Goal: Information Seeking & Learning: Understand process/instructions

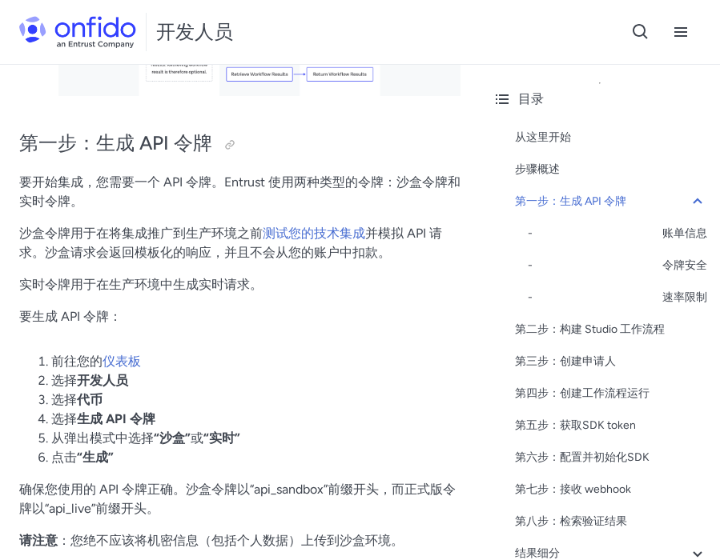
scroll to position [655, 0]
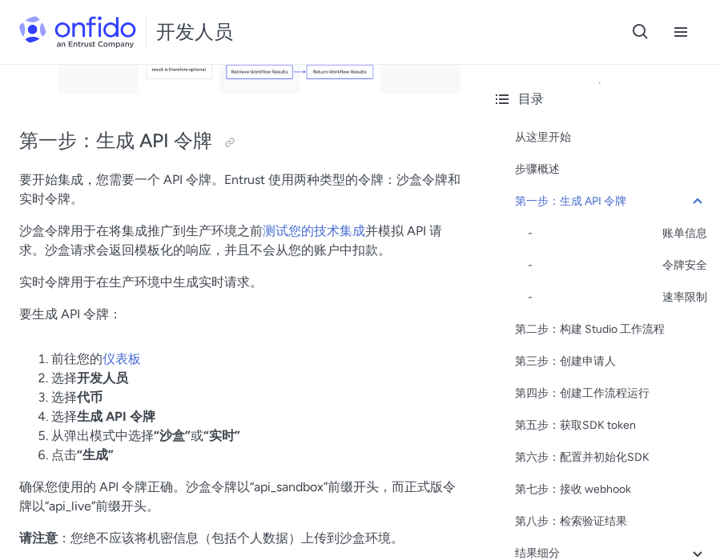
click at [243, 175] on font "要开始集成，您需要一个 API 令牌。Entrust 使用两种类型的令牌：沙盒令牌和实时令牌。" at bounding box center [239, 189] width 441 height 34
copy font "Entrust"
click at [195, 182] on font "要开始集成，您需要一个 API 令牌。Entrust 使用两种类型的令牌：沙盒令牌和实时令牌。" at bounding box center [239, 189] width 441 height 34
drag, startPoint x: 33, startPoint y: 233, endPoint x: 134, endPoint y: 233, distance: 100.8
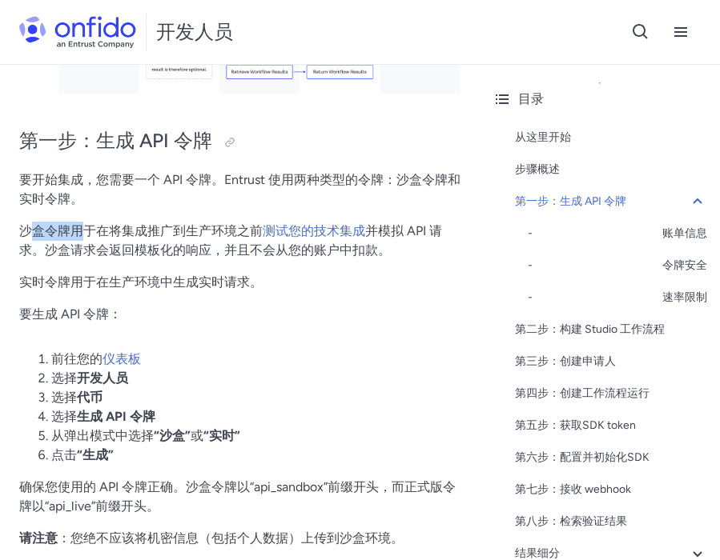
click at [130, 233] on font "沙盒令牌用于在将集成推广到生产环境之前" at bounding box center [140, 230] width 243 height 15
click at [134, 233] on font "沙盒令牌用于在将集成推广到生产环境之前" at bounding box center [140, 230] width 243 height 15
drag, startPoint x: 39, startPoint y: 249, endPoint x: 109, endPoint y: 249, distance: 69.6
click at [108, 249] on font "并模拟 API 请求。沙盒请求会返回模板化的响应，并且不会从您的账户中扣款。" at bounding box center [230, 240] width 423 height 34
click at [109, 249] on font "并模拟 API 请求。沙盒请求会返回模板化的响应，并且不会从您的账户中扣款。" at bounding box center [230, 240] width 423 height 34
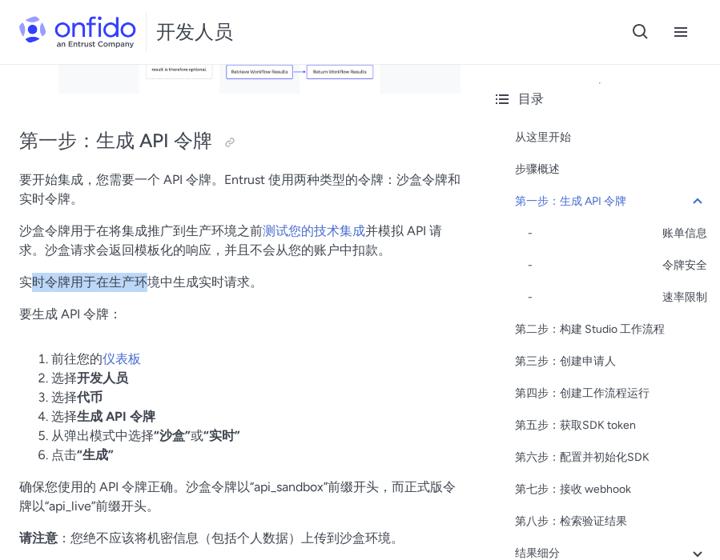
drag, startPoint x: 27, startPoint y: 288, endPoint x: 174, endPoint y: 288, distance: 146.5
click at [170, 288] on font "实时令牌用于在生产环境中生成实时请求。" at bounding box center [140, 282] width 243 height 15
click at [174, 288] on font "实时令牌用于在生产环境中生成实时请求。" at bounding box center [140, 282] width 243 height 15
copy font "时令牌用于在生产环境中"
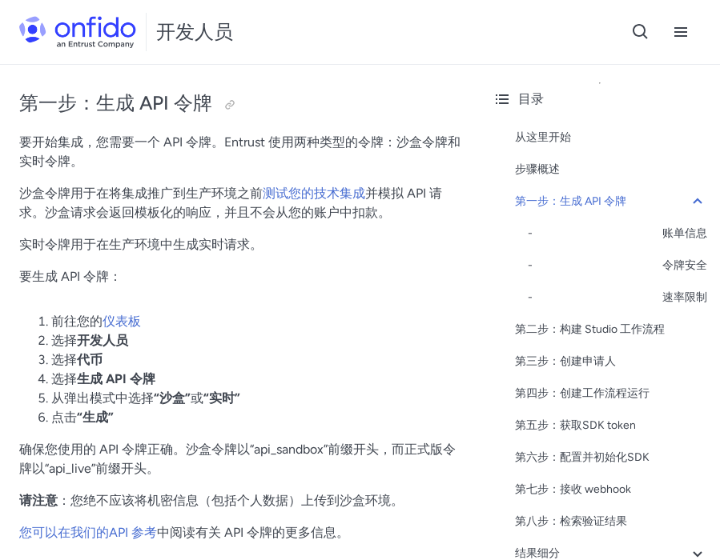
scroll to position [798, 0]
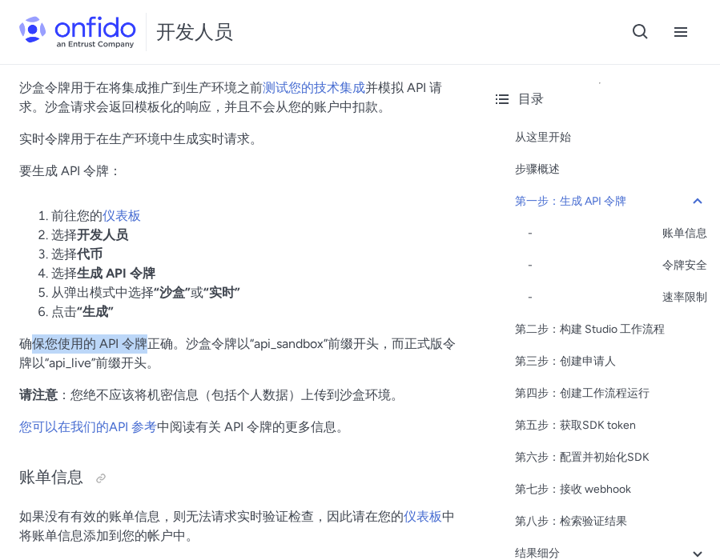
drag, startPoint x: 32, startPoint y: 343, endPoint x: 224, endPoint y: 343, distance: 192.1
click at [200, 343] on font "确保您使用的 API 令牌正确。沙盒令牌以“api_sandbox”前缀开头，而正式版令牌以“api_live”前缀开头。" at bounding box center [237, 353] width 436 height 34
click at [224, 343] on font "确保您使用的 API 令牌正确。沙盒令牌以“api_sandbox”前缀开头，而正式版令牌以“api_live”前缀开头。" at bounding box center [237, 353] width 436 height 34
drag, startPoint x: 30, startPoint y: 335, endPoint x: 188, endPoint y: 357, distance: 159.3
click at [178, 355] on p "确保您使用的 API 令牌正确。沙盒令牌以“api_sandbox”前缀开头，而正式版令牌以“api_live”前缀开头。" at bounding box center [239, 354] width 441 height 38
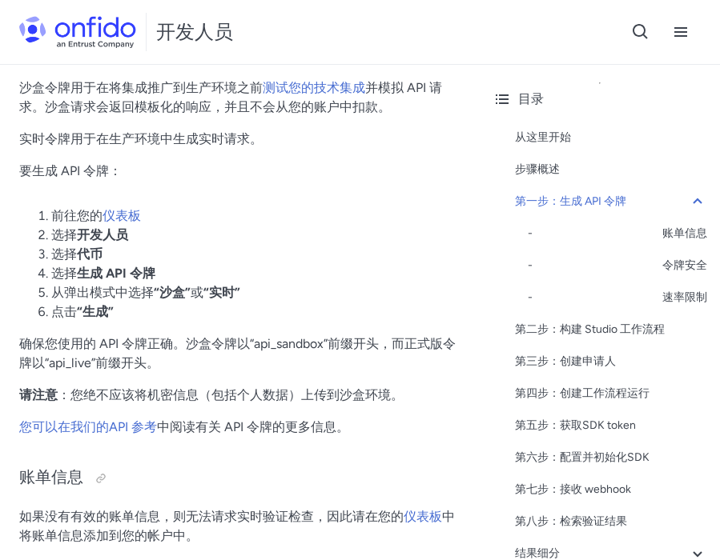
click at [188, 357] on p "确保您使用的 API 令牌正确。沙盒令牌以“api_sandbox”前缀开头，而正式版令牌以“api_live”前缀开头。" at bounding box center [239, 354] width 441 height 38
drag, startPoint x: 52, startPoint y: 399, endPoint x: 192, endPoint y: 399, distance: 140.1
click at [167, 399] on p "请注意 ：您绝不应该将机密信息（包括个人数据）上传到沙盒环境。" at bounding box center [239, 395] width 441 height 19
click at [192, 399] on font "：您绝不应该将机密信息（包括个人数据）上传到沙盒环境。" at bounding box center [231, 394] width 346 height 15
drag, startPoint x: 67, startPoint y: 393, endPoint x: 286, endPoint y: 393, distance: 218.5
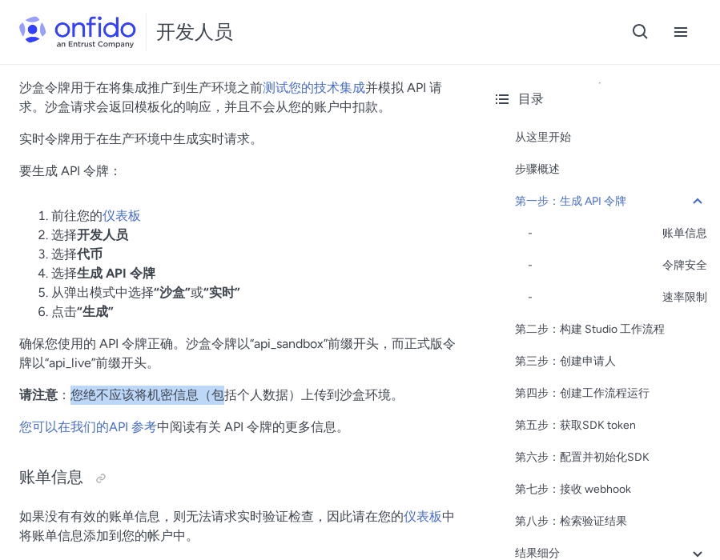
click at [279, 393] on font "：您绝不应该将机密信息（包括个人数据）上传到沙盒环境。" at bounding box center [231, 394] width 346 height 15
click at [286, 393] on font "：您绝不应该将机密信息（包括个人数据）上传到沙盒环境。" at bounding box center [231, 394] width 346 height 15
drag, startPoint x: 163, startPoint y: 395, endPoint x: 304, endPoint y: 395, distance: 140.9
click at [269, 395] on font "：您绝不应该将机密信息（包括个人数据）上传到沙盒环境。" at bounding box center [231, 394] width 346 height 15
click at [304, 395] on font "：您绝不应该将机密信息（包括个人数据）上传到沙盒环境。" at bounding box center [231, 394] width 346 height 15
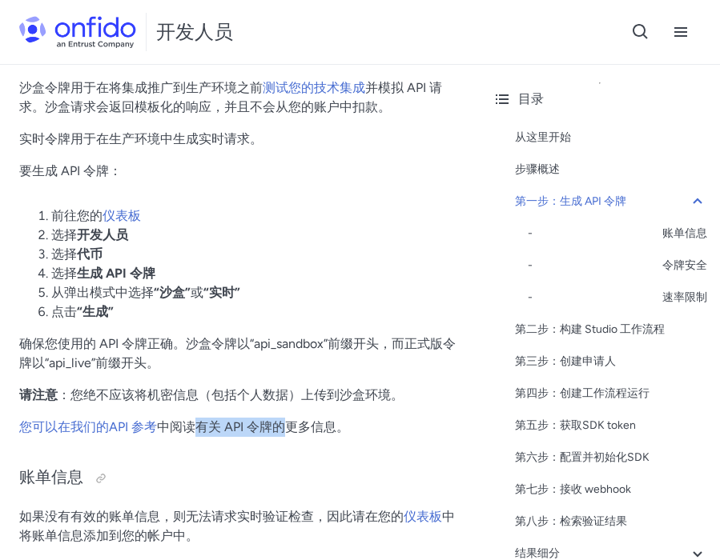
drag, startPoint x: 198, startPoint y: 429, endPoint x: 285, endPoint y: 429, distance: 86.4
click at [285, 429] on font "中阅读有关 API 令牌的更多信息" at bounding box center [246, 426] width 179 height 15
copy font "有关 API 令牌的"
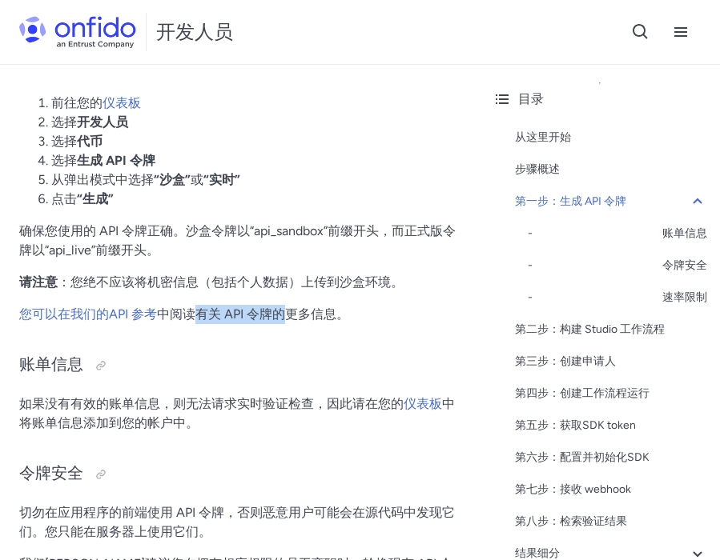
scroll to position [933, 0]
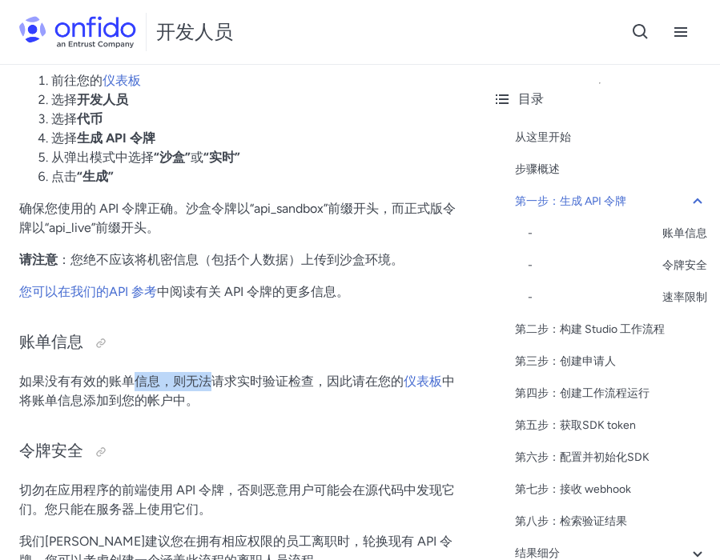
drag, startPoint x: 132, startPoint y: 391, endPoint x: 247, endPoint y: 391, distance: 114.5
click at [214, 391] on p "如果没有有效的账单信息，则无法请求实时验证检查，因此请在您的 仪表板 中将账单信息添加到您的帐户中。" at bounding box center [239, 391] width 441 height 38
click at [247, 391] on p "如果没有有效的账单信息，则无法请求实时验证检查，因此请在您的 仪表板 中将账单信息添加到您的帐户中。" at bounding box center [239, 391] width 441 height 38
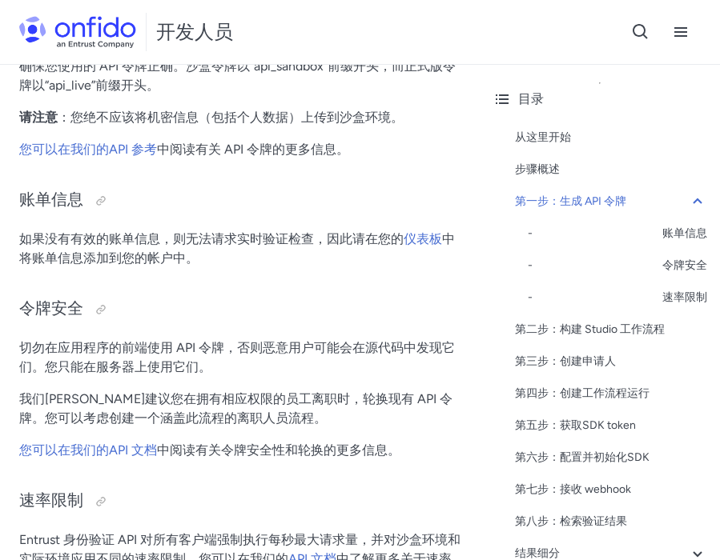
scroll to position [1075, 0]
drag, startPoint x: 122, startPoint y: 335, endPoint x: 205, endPoint y: 379, distance: 93.5
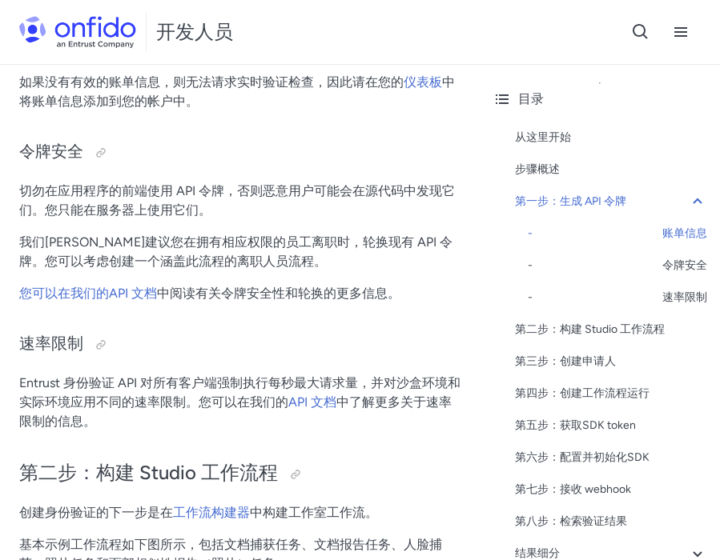
scroll to position [1383, 0]
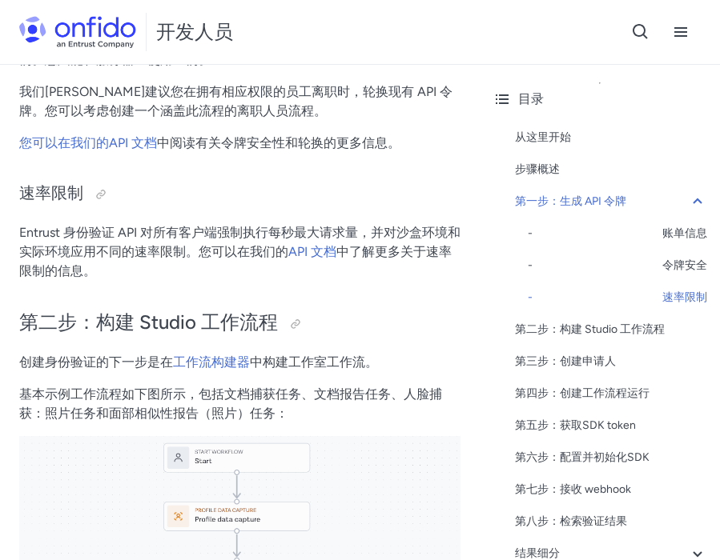
click at [91, 365] on font "创建身份验证的下一步是在" at bounding box center [96, 362] width 154 height 15
click at [120, 365] on font "创建身份验证的下一步是在" at bounding box center [96, 362] width 154 height 15
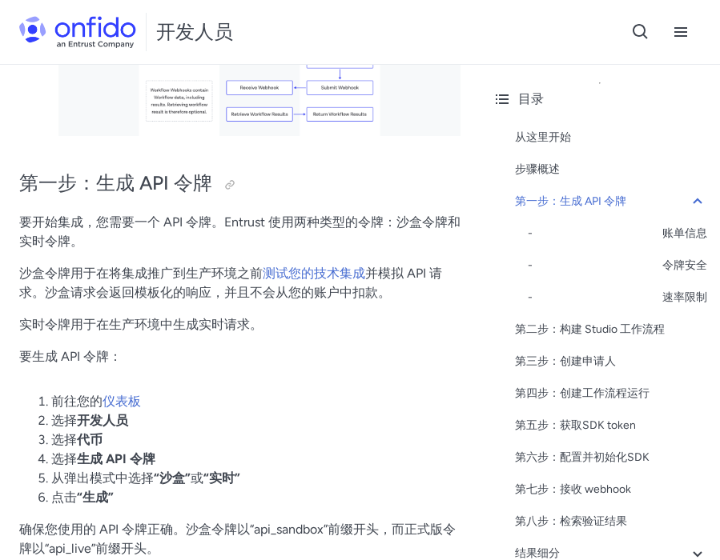
scroll to position [581, 0]
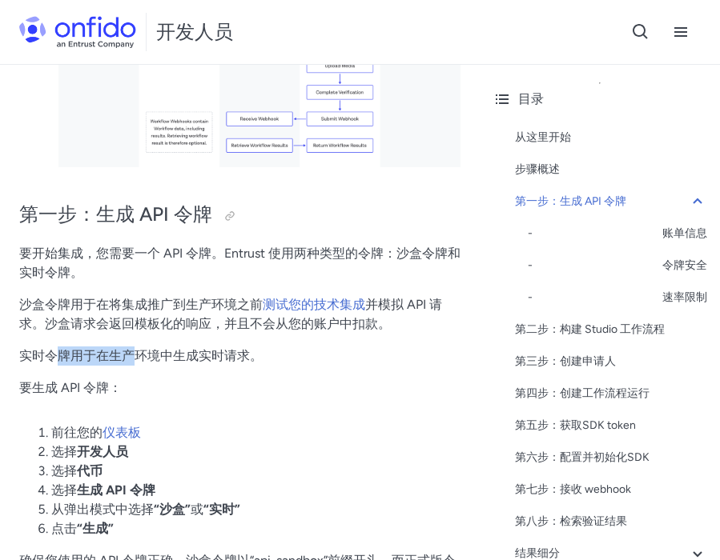
drag, startPoint x: 59, startPoint y: 358, endPoint x: 210, endPoint y: 358, distance: 151.3
click at [190, 358] on font "实时令牌用于在生产环境中生成实时请求。" at bounding box center [140, 355] width 243 height 15
click at [210, 358] on font "实时令牌用于在生产环境中生成实时请求。" at bounding box center [140, 355] width 243 height 15
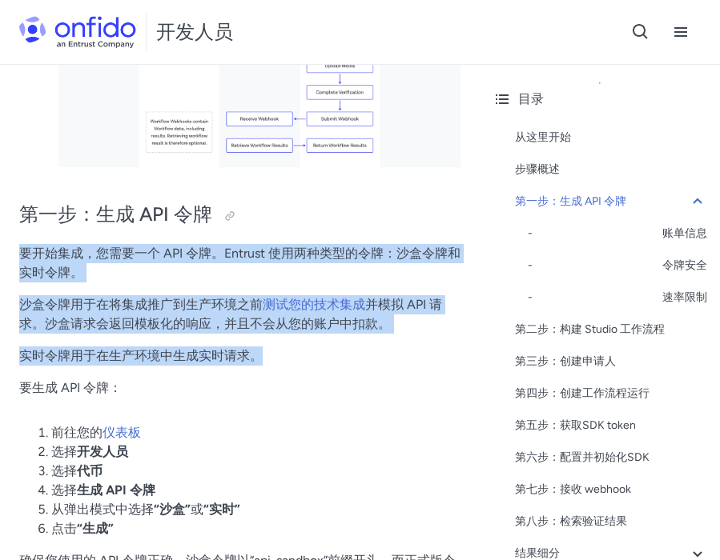
copy div "要开始集成，您需要一个 API 令牌。Entrust 使用两种类型的令牌：沙盒令牌和实时令牌。 沙盒令牌用于在将集成推广到生产环境之前 测试您的技术集成 并模…"
drag, startPoint x: 19, startPoint y: 248, endPoint x: 328, endPoint y: 371, distance: 332.6
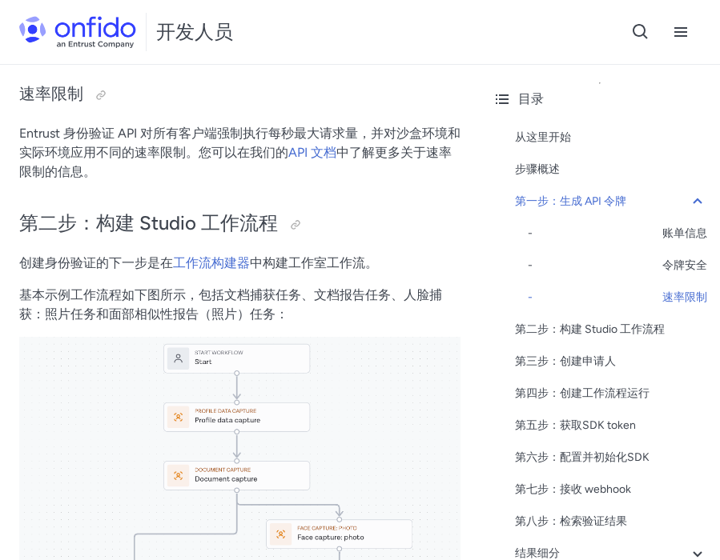
scroll to position [1489, 0]
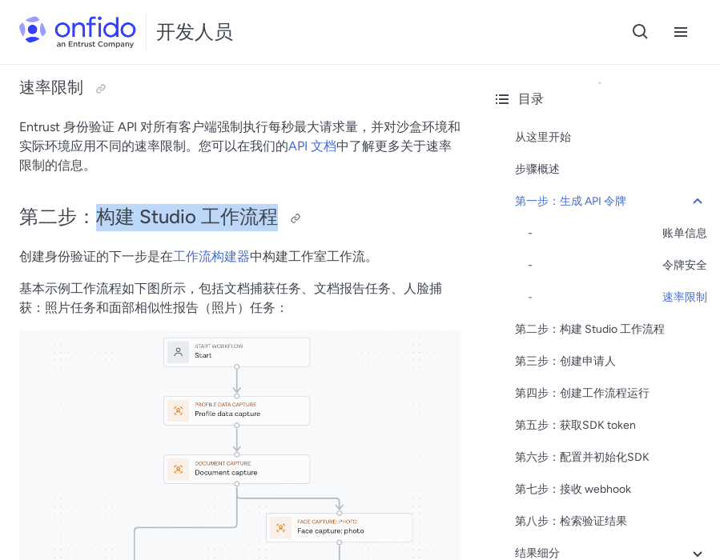
copy font "构建 Studio 工作流程"
drag, startPoint x: 105, startPoint y: 221, endPoint x: 273, endPoint y: 220, distance: 168.1
click at [273, 220] on font "第二步：构建 Studio 工作流程" at bounding box center [148, 216] width 259 height 23
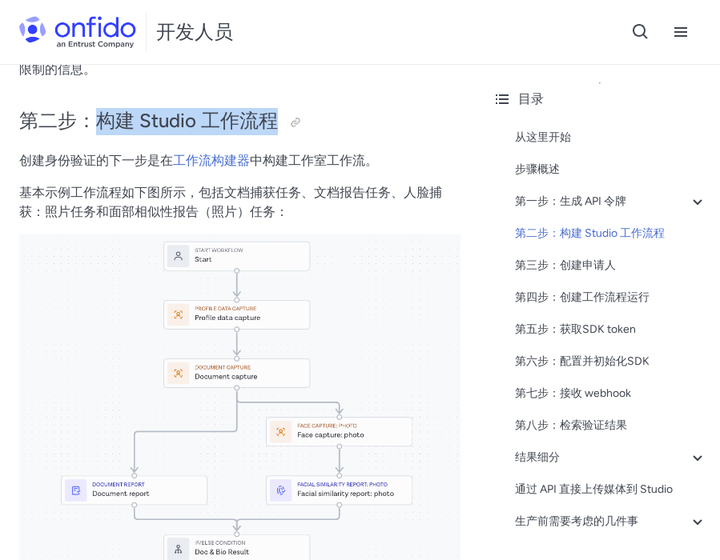
scroll to position [1586, 0]
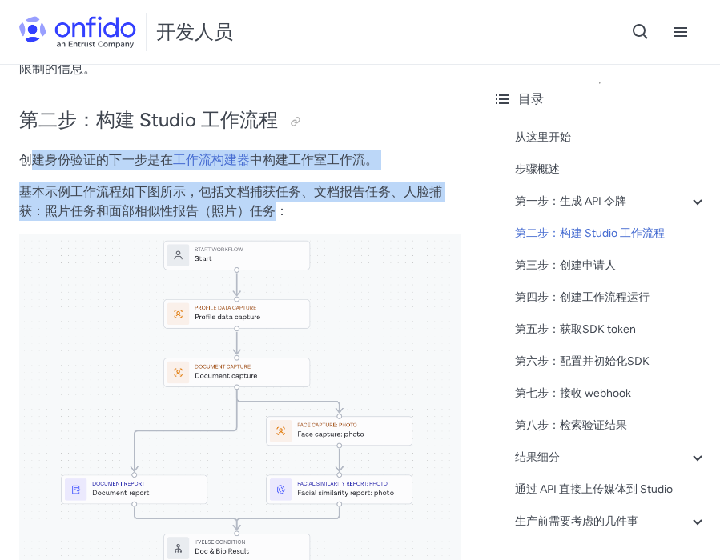
drag, startPoint x: 26, startPoint y: 164, endPoint x: 274, endPoint y: 211, distance: 252.6
copy div "建身份验证的下一步是在 工作流构建器 中构建工作室工作流。 基本示例工作流程如下图所示，包括文档捕获任务、文档报告任务、人脸捕获：照片任务和面部相似性报告（照…"
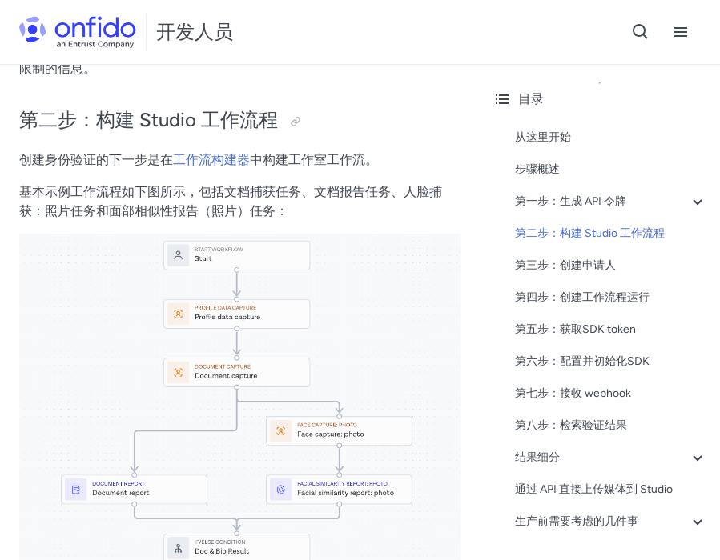
click at [144, 195] on font "基本示例工作流程如下图所示，包括文档捕获任务、文档报告任务、人脸捕获：照片任务和面部相似性报告（照片）任务：" at bounding box center [230, 201] width 423 height 34
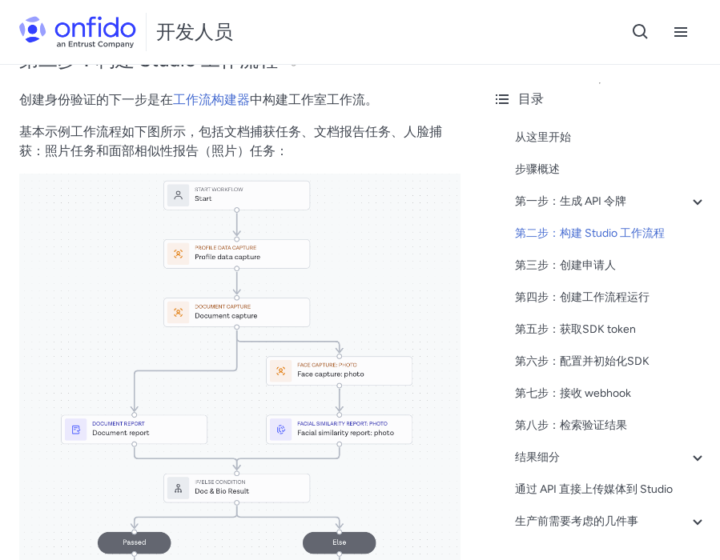
scroll to position [1647, 0]
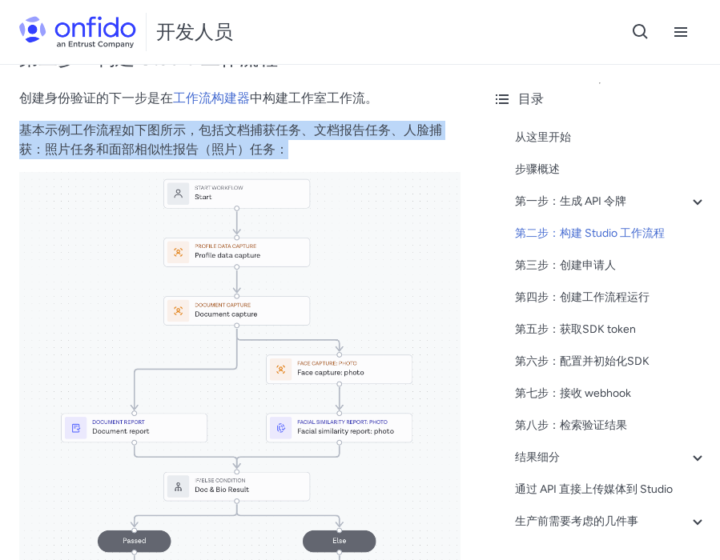
copy font "基本示例工作流程如下图所示，包括文档捕获任务、文档报告任务、人脸捕获：照片任务和面部相似性报告（照片）任务："
drag, startPoint x: 16, startPoint y: 135, endPoint x: 299, endPoint y: 144, distance: 282.7
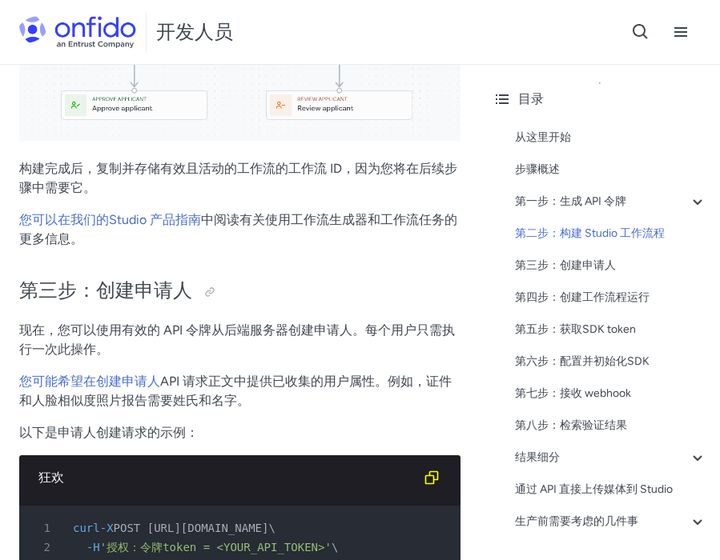
scroll to position [2183, 0]
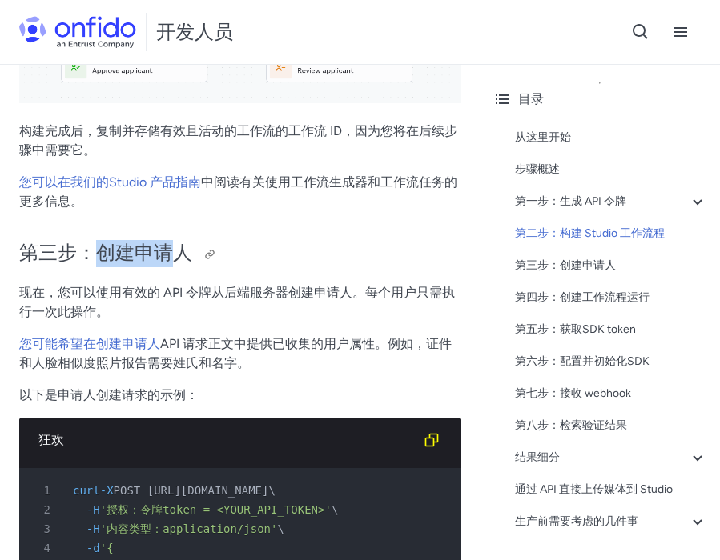
copy font "创建申请"
drag, startPoint x: 104, startPoint y: 251, endPoint x: 182, endPoint y: 250, distance: 77.7
click at [182, 251] on font "第三步：创建申请人" at bounding box center [105, 252] width 173 height 23
click at [153, 256] on font "第三步：创建申请人" at bounding box center [105, 252] width 173 height 23
copy font "创建申请人"
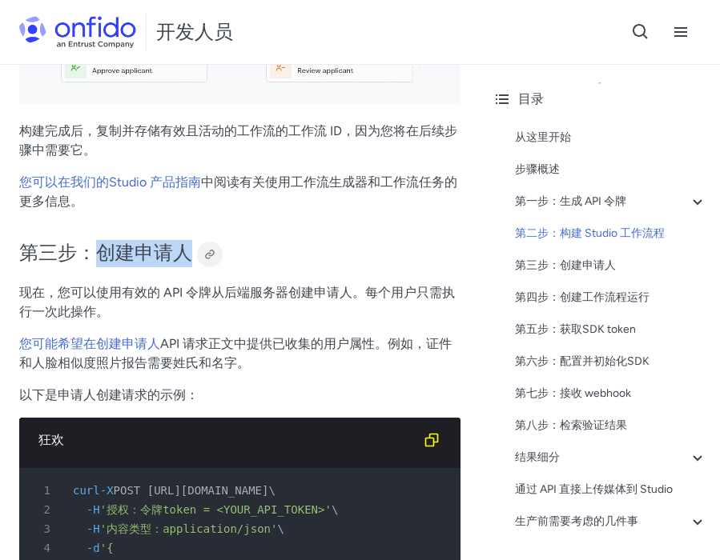
drag, startPoint x: 104, startPoint y: 255, endPoint x: 199, endPoint y: 253, distance: 95.3
click at [199, 253] on h2 "第三步：创建申请人" at bounding box center [239, 253] width 441 height 27
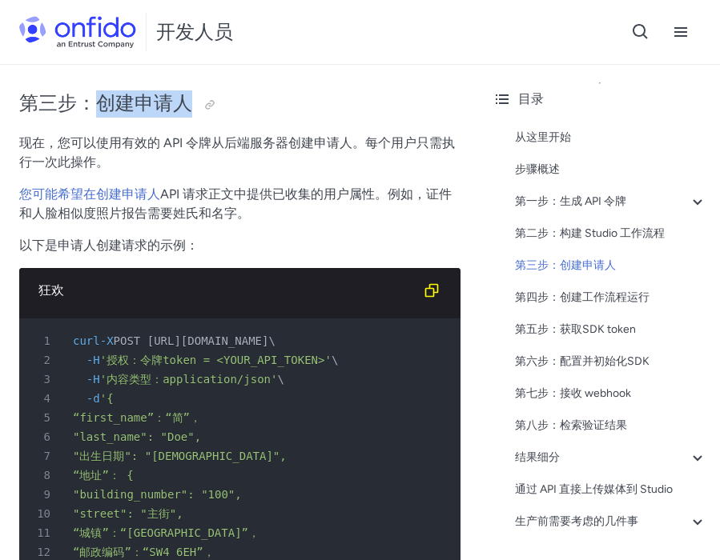
scroll to position [2340, 0]
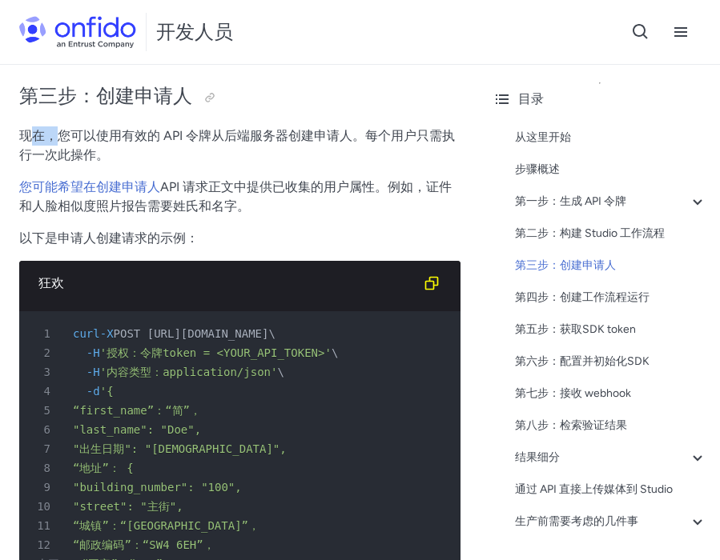
drag, startPoint x: 30, startPoint y: 136, endPoint x: 197, endPoint y: 136, distance: 166.5
click at [188, 136] on font "现在，您可以使用有效的 API 令牌从后端服务器创建申请人。每个用户只需执行一次此操作。" at bounding box center [236, 145] width 435 height 34
click at [197, 136] on font "现在，您可以使用有效的 API 令牌从后端服务器创建申请人。每个用户只需执行一次此操作。" at bounding box center [236, 145] width 435 height 34
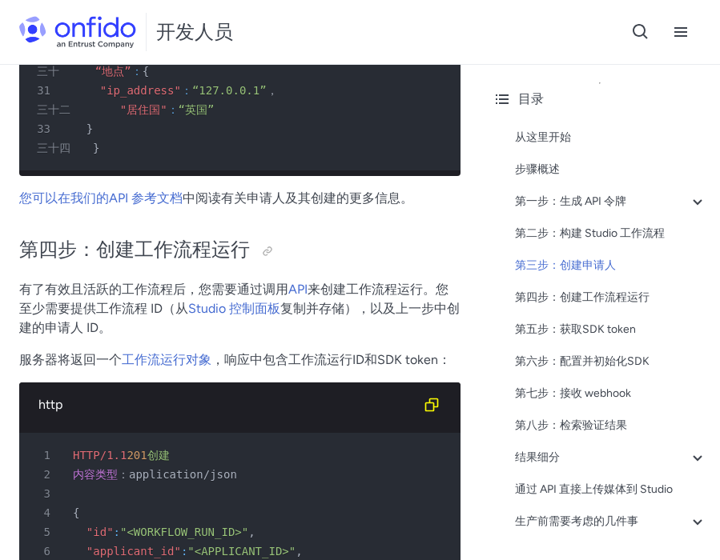
scroll to position [3712, 0]
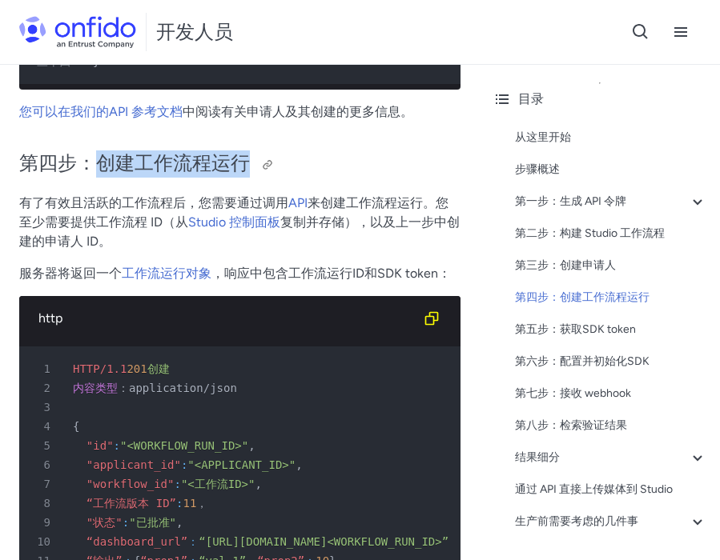
drag, startPoint x: 101, startPoint y: 157, endPoint x: 240, endPoint y: 157, distance: 139.3
click at [240, 157] on font "第四步：创建工作流程运行" at bounding box center [134, 162] width 231 height 23
copy font "创建工作流程运行"
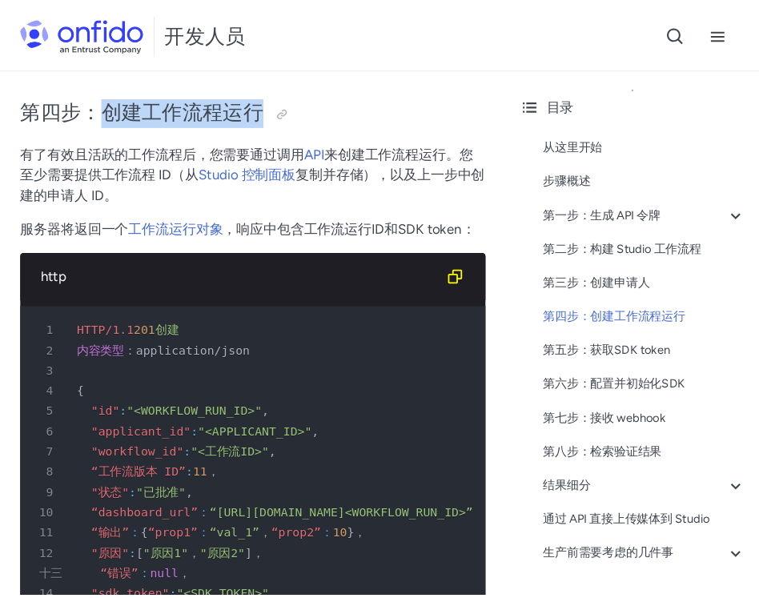
scroll to position [3838, 0]
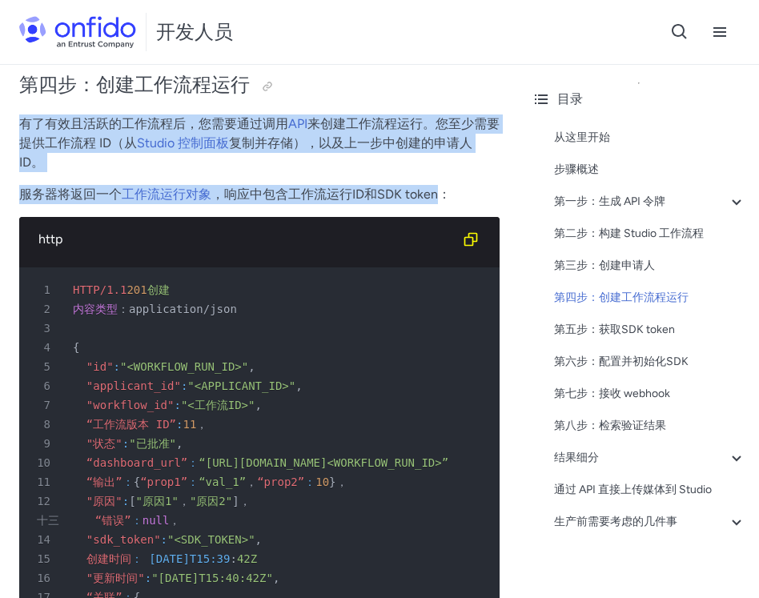
drag, startPoint x: 23, startPoint y: 143, endPoint x: 436, endPoint y: 220, distance: 420.1
click at [436, 220] on div "快速入门指南：创建身份验证 从这里开始 本快速入门指南将引导您完成创建简单身份验证、对申请人生成证件报告和面部相似度照片报告所需的步骤。以下描述的流程是使用 …" at bounding box center [259, 335] width 480 height 8085
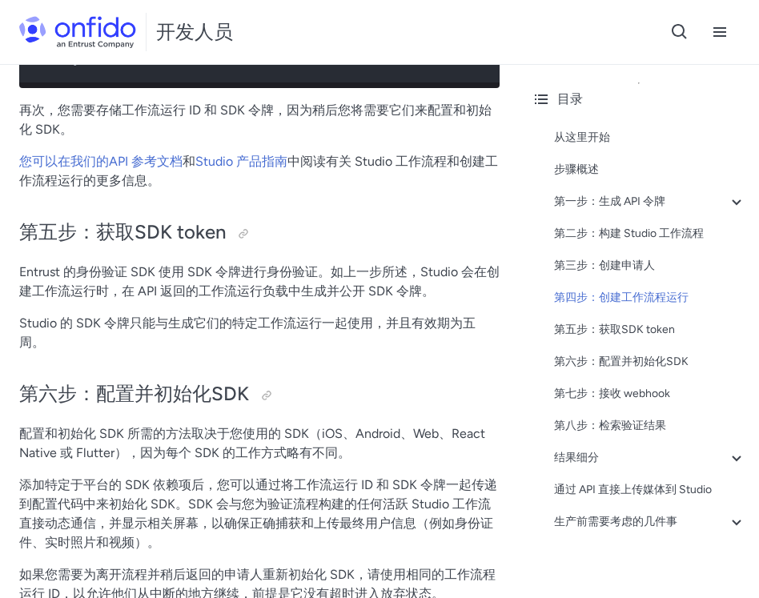
scroll to position [4511, 0]
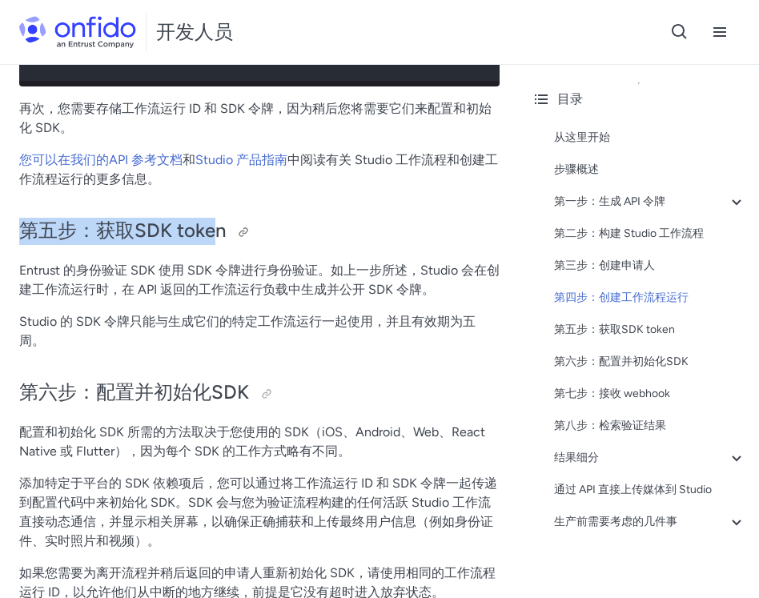
drag, startPoint x: 17, startPoint y: 251, endPoint x: 212, endPoint y: 251, distance: 195.3
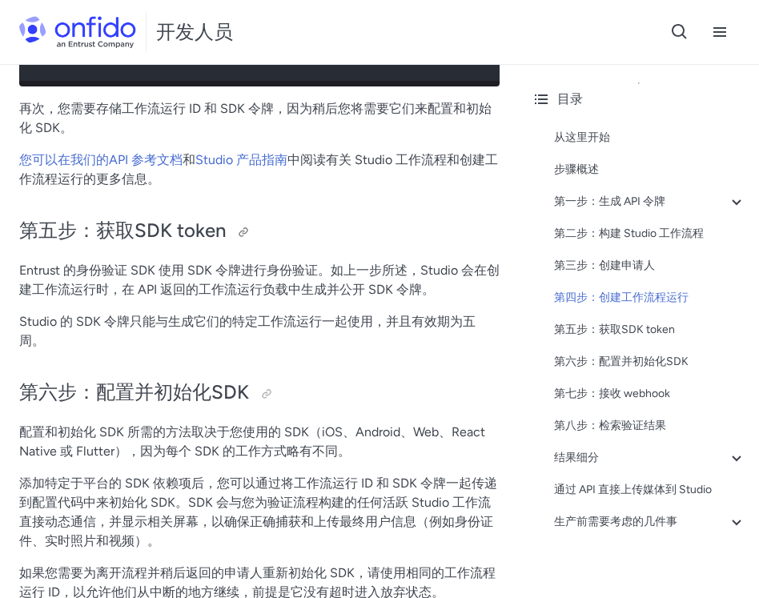
click at [200, 242] on font "第五步：获取SDK token" at bounding box center [122, 230] width 206 height 23
drag, startPoint x: 97, startPoint y: 249, endPoint x: 219, endPoint y: 251, distance: 121.7
click at [224, 242] on font "第五步：获取SDK token" at bounding box center [122, 230] width 206 height 23
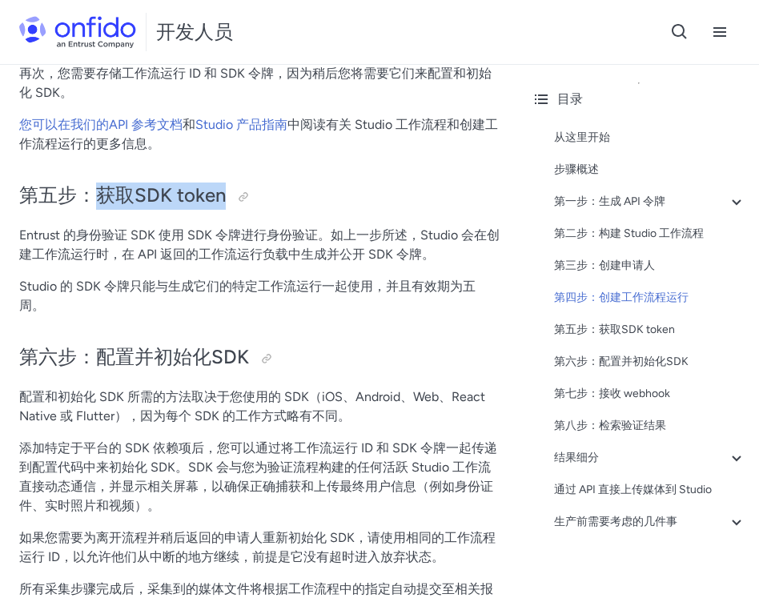
scroll to position [4547, 0]
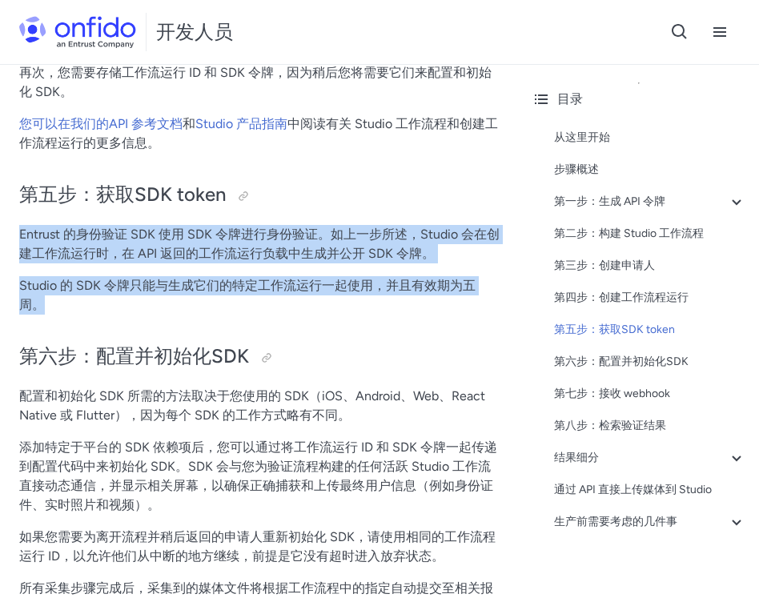
drag, startPoint x: 19, startPoint y: 255, endPoint x: 118, endPoint y: 333, distance: 126.0
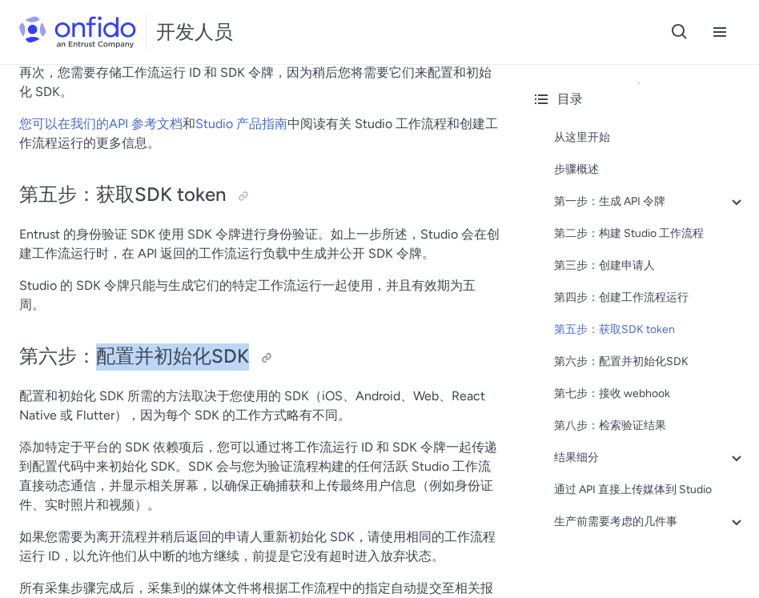
drag, startPoint x: 93, startPoint y: 373, endPoint x: 248, endPoint y: 374, distance: 155.3
click at [248, 371] on h2 "第六步：配置并初始化SDK" at bounding box center [259, 356] width 480 height 27
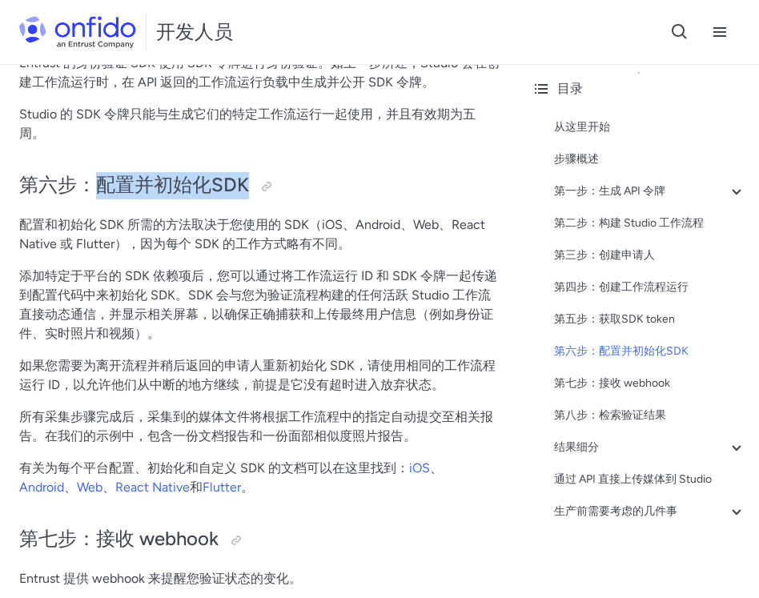
scroll to position [4726, 0]
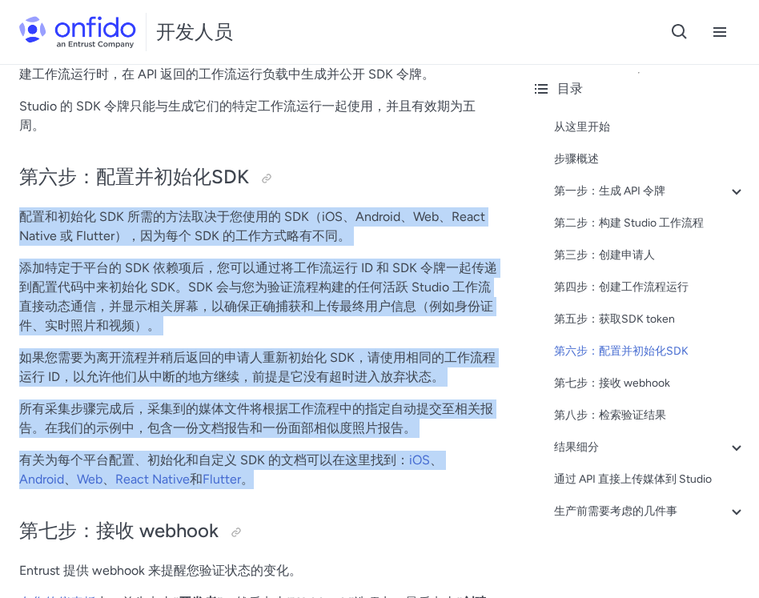
drag, startPoint x: 21, startPoint y: 238, endPoint x: 330, endPoint y: 515, distance: 415.4
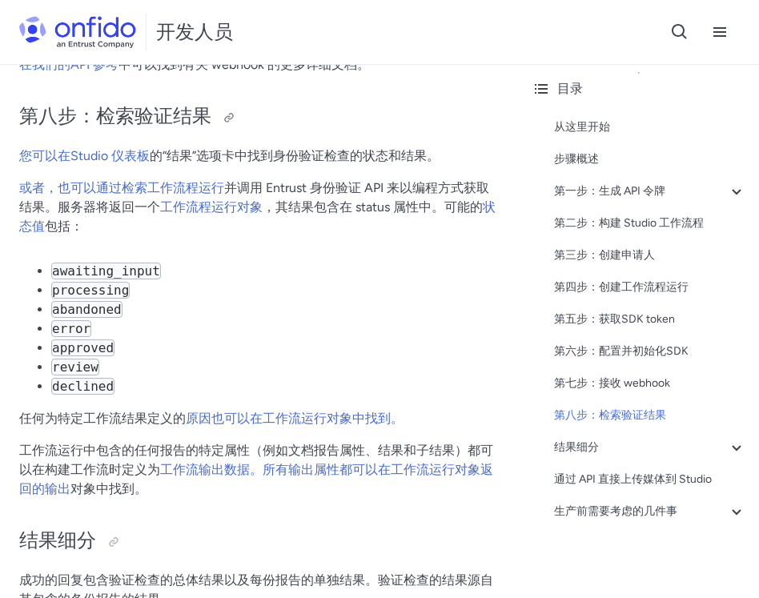
scroll to position [5145, 0]
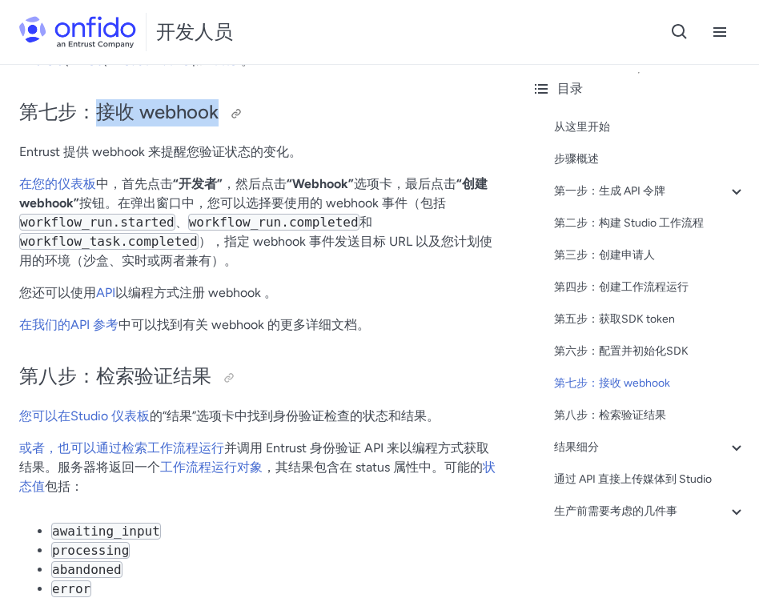
drag, startPoint x: 101, startPoint y: 137, endPoint x: 222, endPoint y: 137, distance: 120.9
click at [222, 126] on h2 "第七步：接收 webhook" at bounding box center [259, 112] width 480 height 27
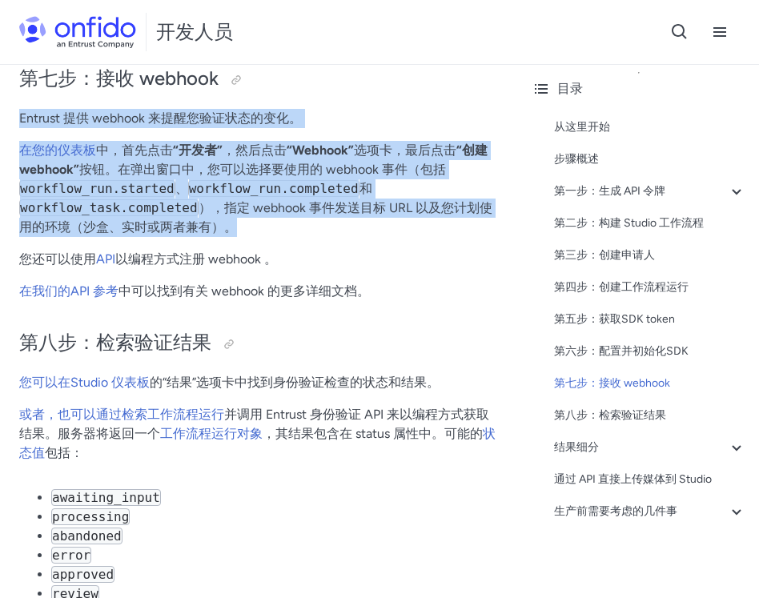
drag, startPoint x: 19, startPoint y: 142, endPoint x: 233, endPoint y: 260, distance: 243.9
click at [179, 158] on font "“开发者”" at bounding box center [198, 149] width 50 height 15
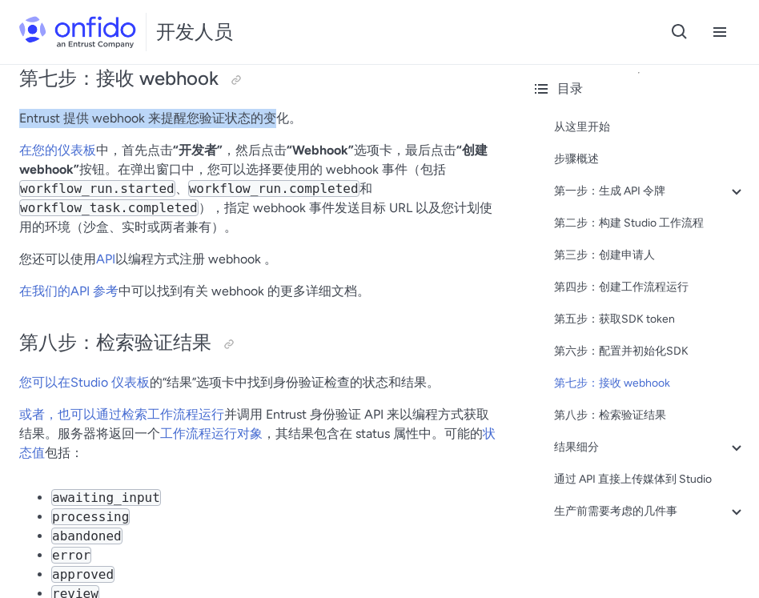
drag, startPoint x: 80, startPoint y: 136, endPoint x: 276, endPoint y: 134, distance: 196.1
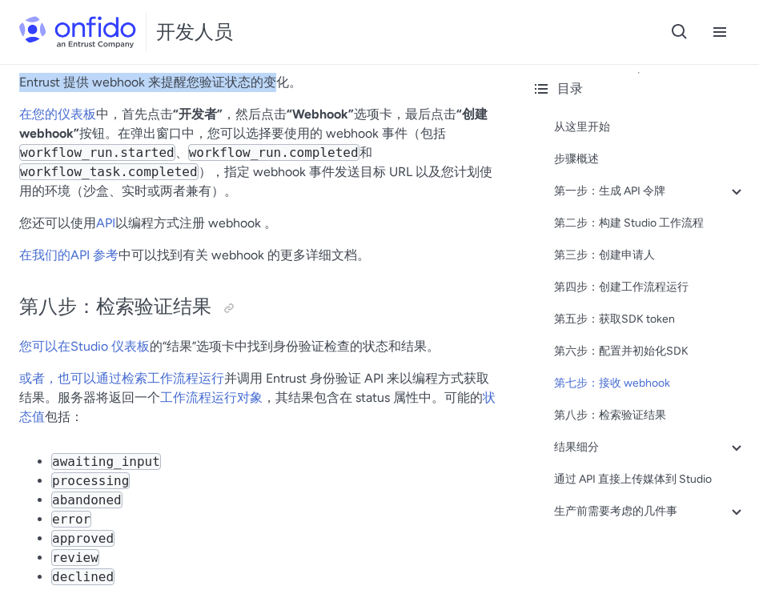
scroll to position [5264, 0]
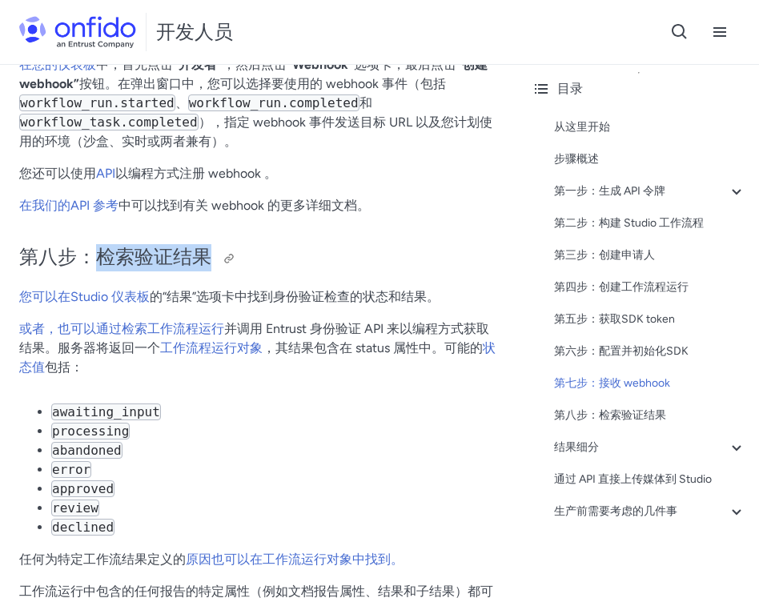
drag, startPoint x: 103, startPoint y: 280, endPoint x: 204, endPoint y: 282, distance: 100.9
click at [207, 268] on font "第八步：检索验证结果" at bounding box center [115, 256] width 192 height 23
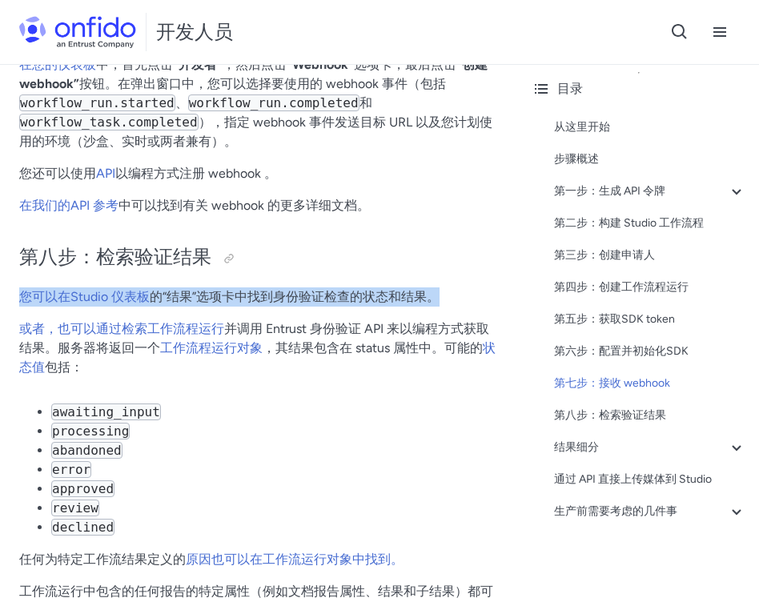
drag, startPoint x: 12, startPoint y: 319, endPoint x: 452, endPoint y: 315, distance: 440.2
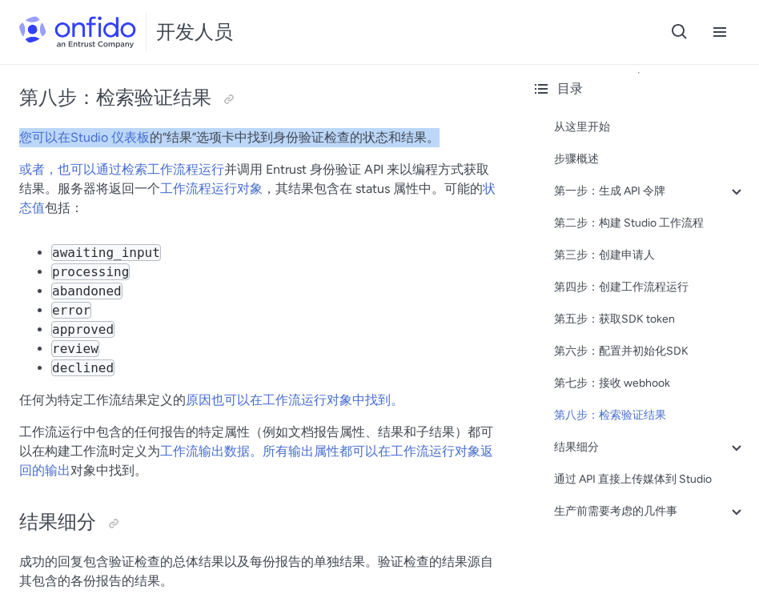
scroll to position [5429, 0]
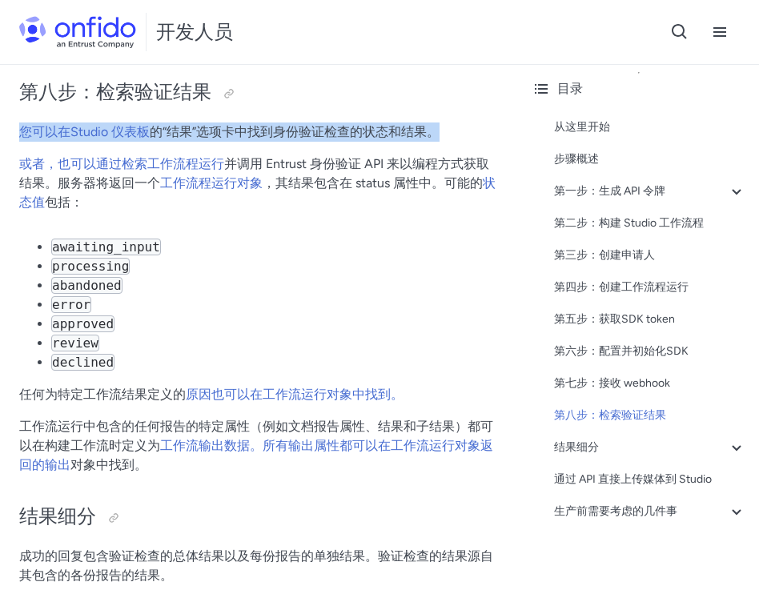
click at [19, 139] on font "您可以在Studio 仪表板" at bounding box center [84, 131] width 130 height 15
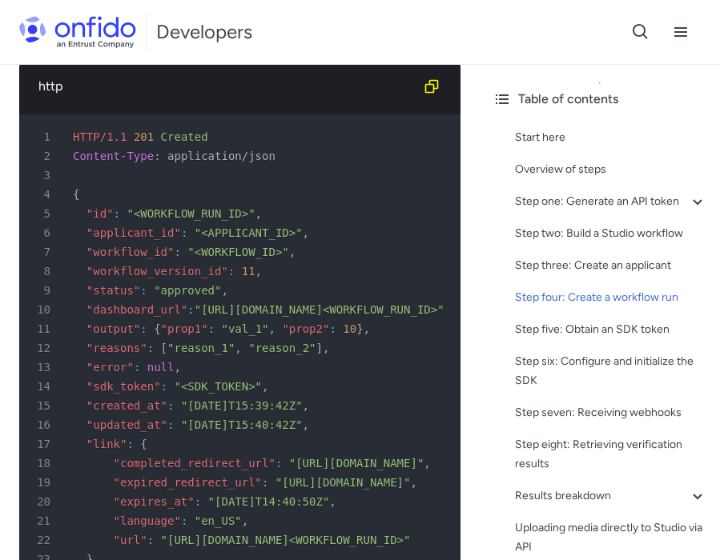
scroll to position [4321, 0]
click at [435, 87] on icon "Copy code snippet button" at bounding box center [431, 87] width 16 height 16
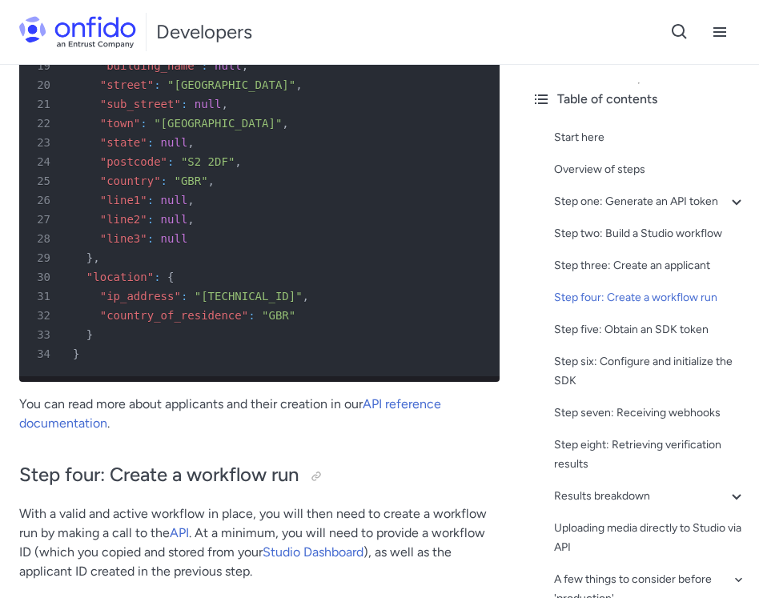
scroll to position [3843, 0]
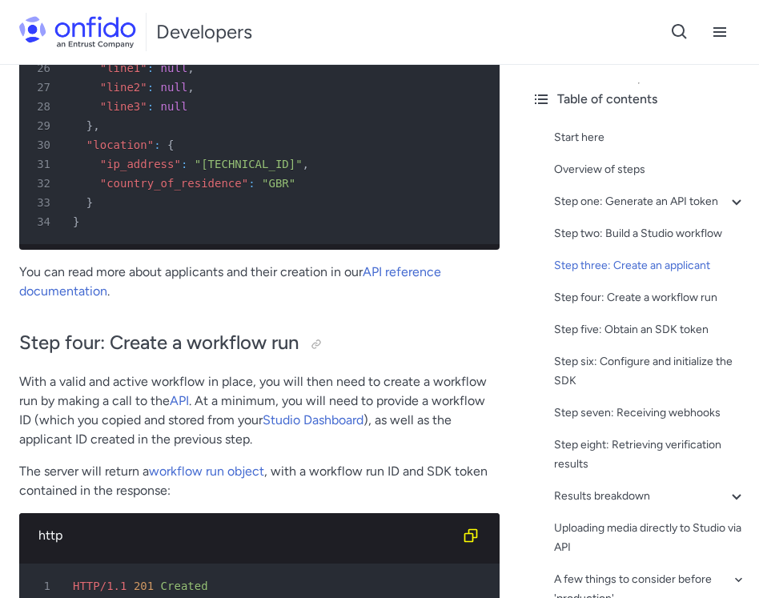
click at [20, 384] on p "With a valid and active workflow in place, you will then need to create a workf…" at bounding box center [259, 410] width 480 height 77
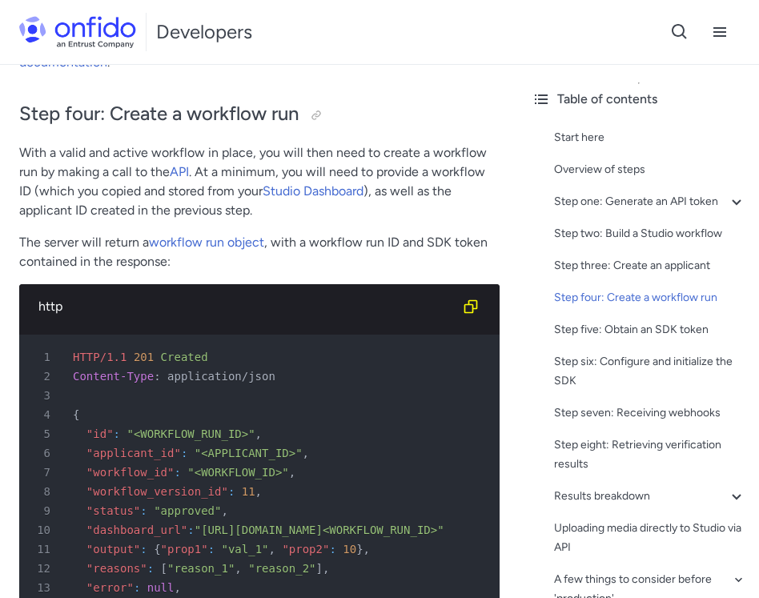
scroll to position [4084, 0]
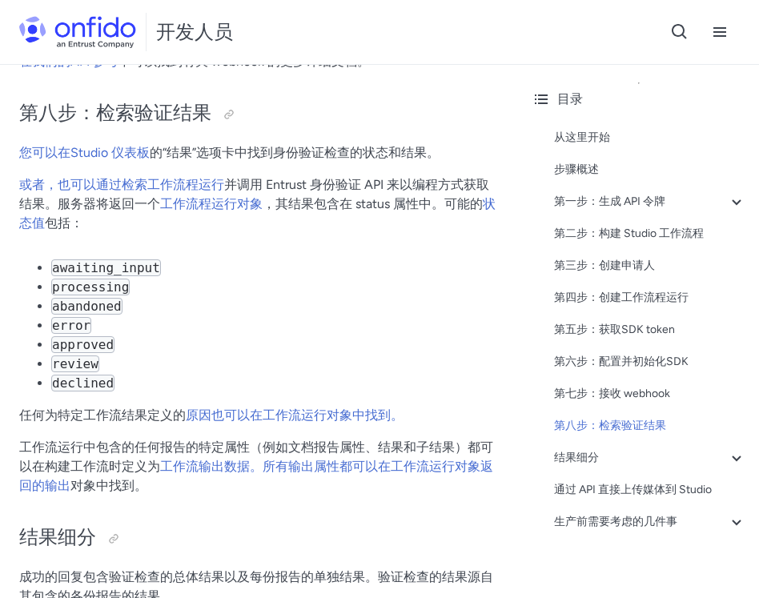
scroll to position [5645, 0]
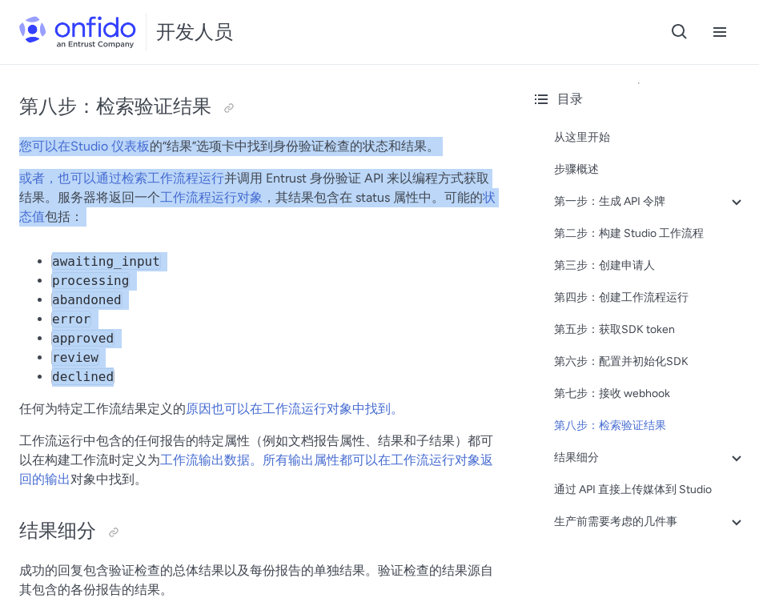
copy div "您可以在Studio 仪表板 的“结果”选项卡中找到身份验证检查的状态和结果 。 或者，也可以通过检索工作流程运行 并调用 Entrust 身份验证 API …"
drag, startPoint x: 16, startPoint y: 158, endPoint x: 147, endPoint y: 407, distance: 281.4
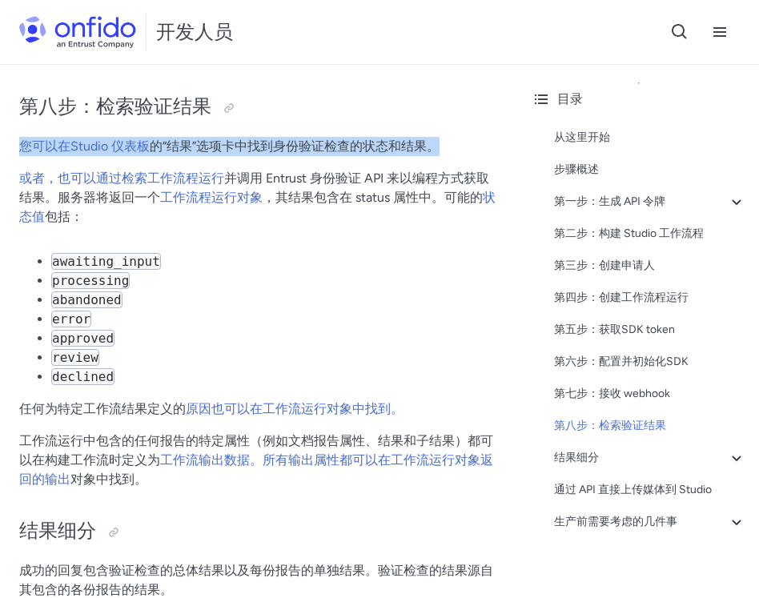
copy p "您可以在Studio 仪表板 的“结果”选项卡中找到身份验证检查的状态和结果 。"
drag, startPoint x: 12, startPoint y: 172, endPoint x: 479, endPoint y: 171, distance: 467.4
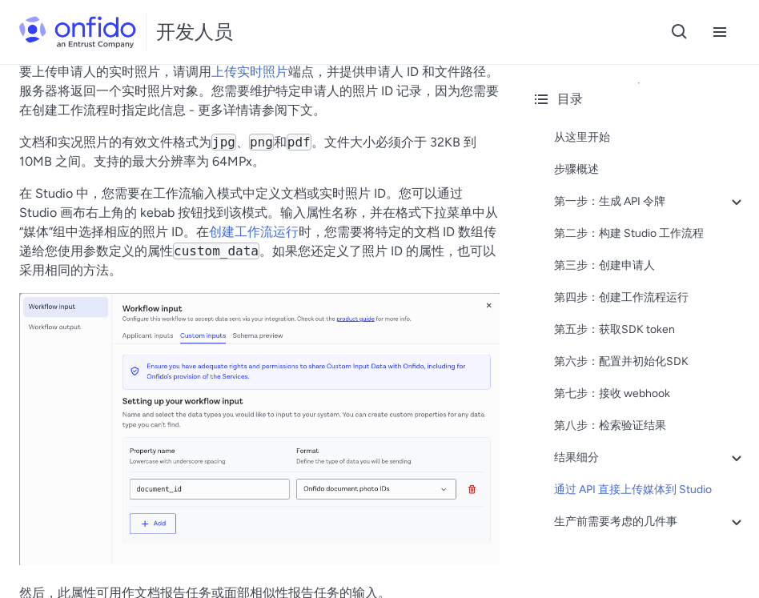
scroll to position [6192, 0]
